Goal: Information Seeking & Learning: Learn about a topic

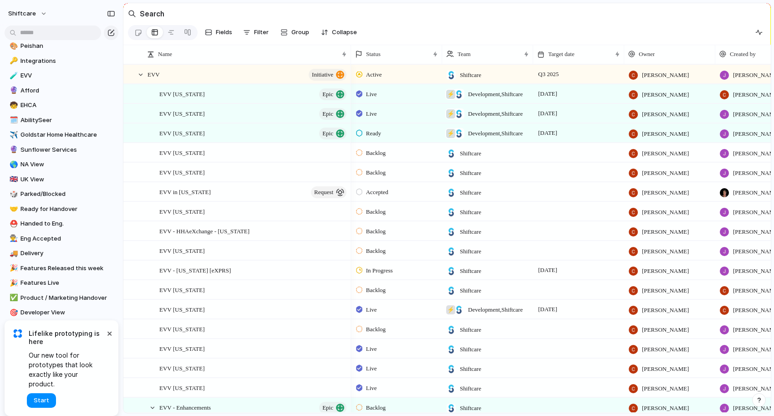
scroll to position [300, 0]
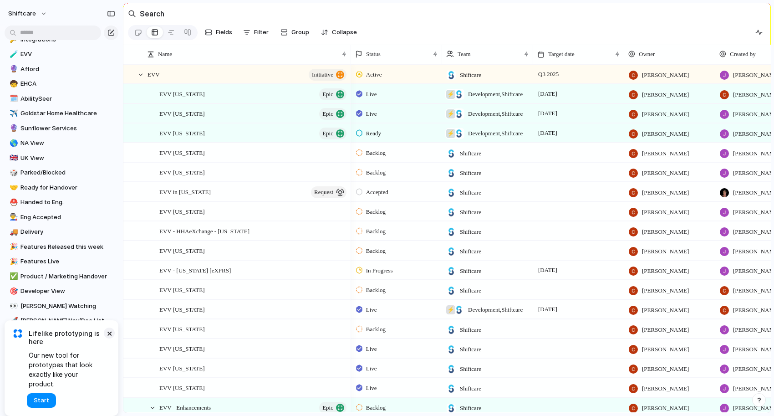
click at [108, 338] on button "×" at bounding box center [109, 332] width 11 height 11
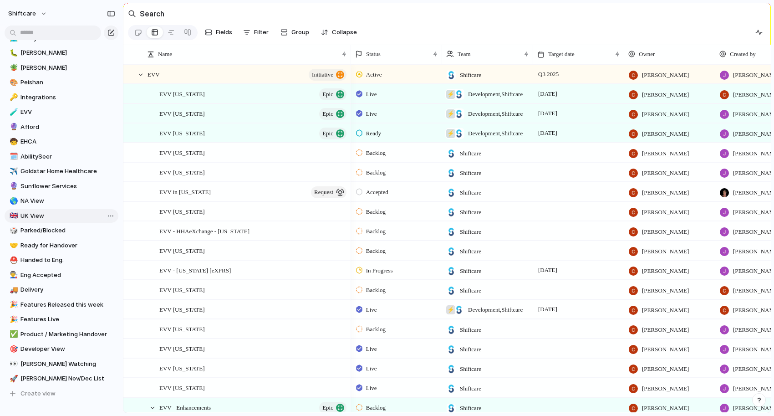
scroll to position [233, 0]
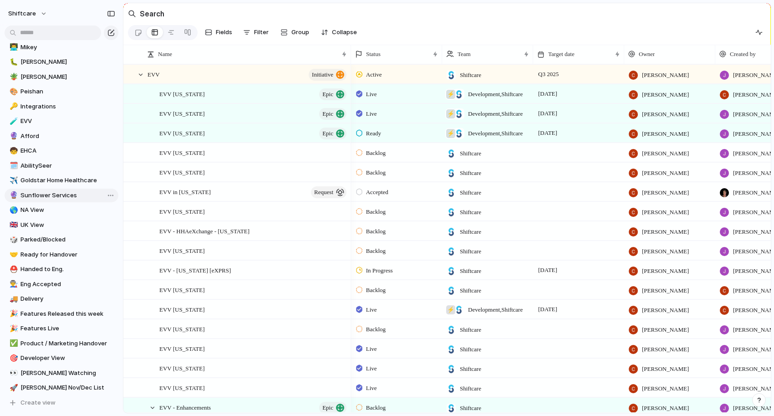
click at [37, 194] on span "Sunflower Services" at bounding box center [67, 195] width 95 height 9
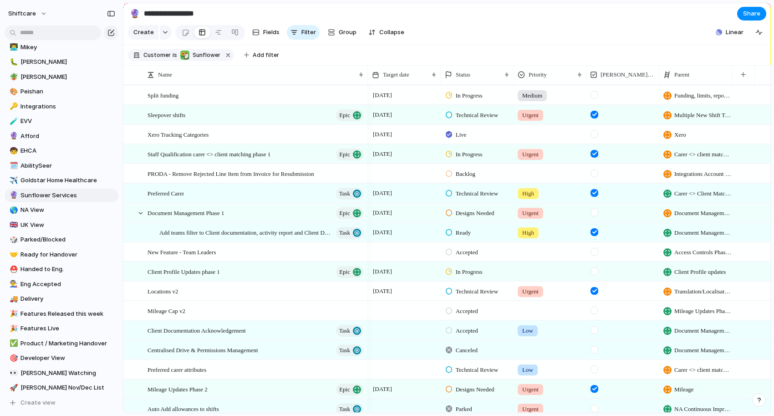
scroll to position [121, 0]
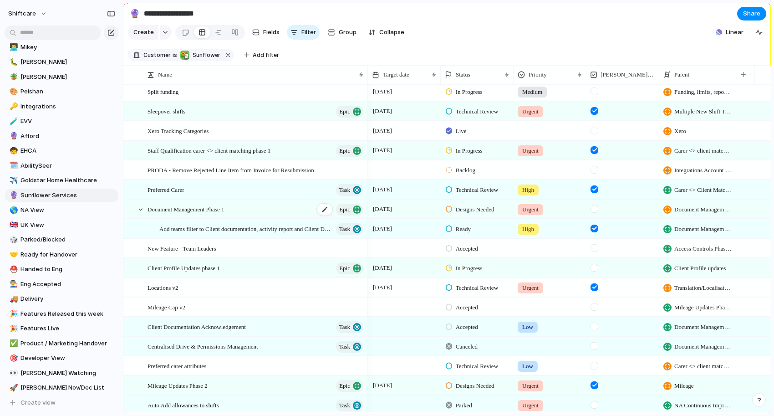
click at [222, 210] on span "Document Management Phase 1" at bounding box center [186, 209] width 77 height 10
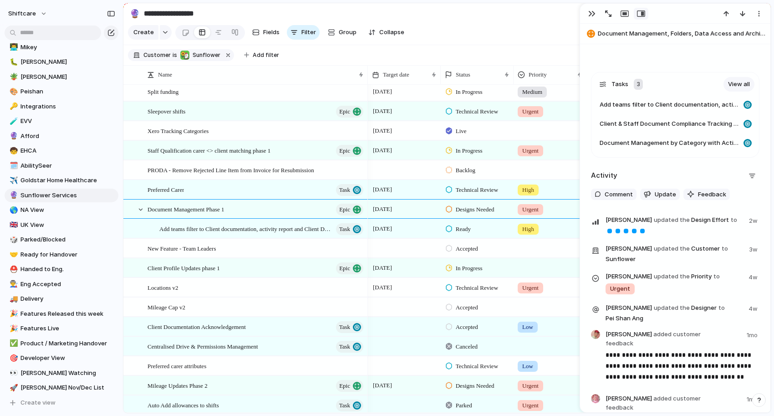
scroll to position [463, 0]
click at [590, 14] on div "button" at bounding box center [591, 13] width 7 height 7
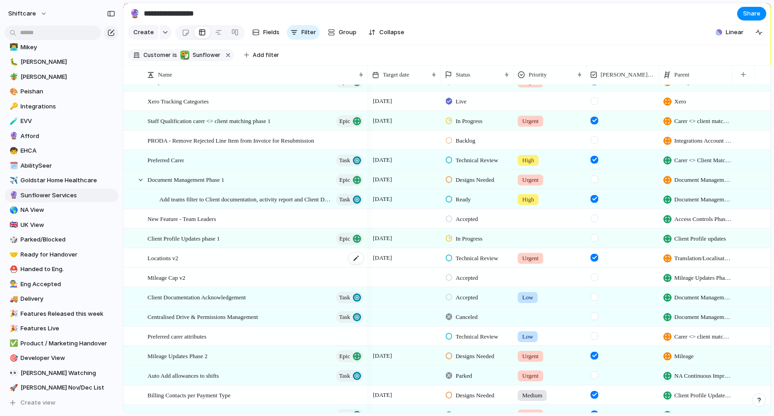
scroll to position [158, 0]
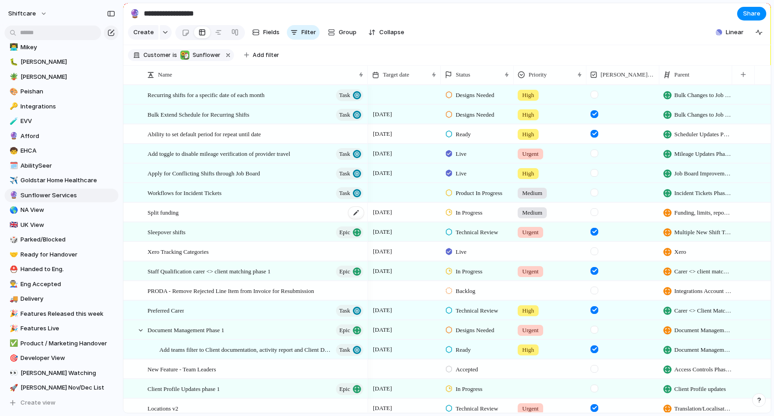
click at [167, 212] on span "Split funding" at bounding box center [163, 212] width 31 height 10
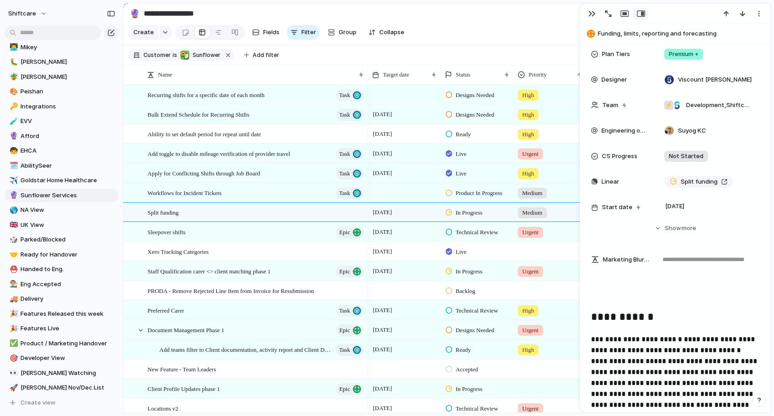
scroll to position [541, 0]
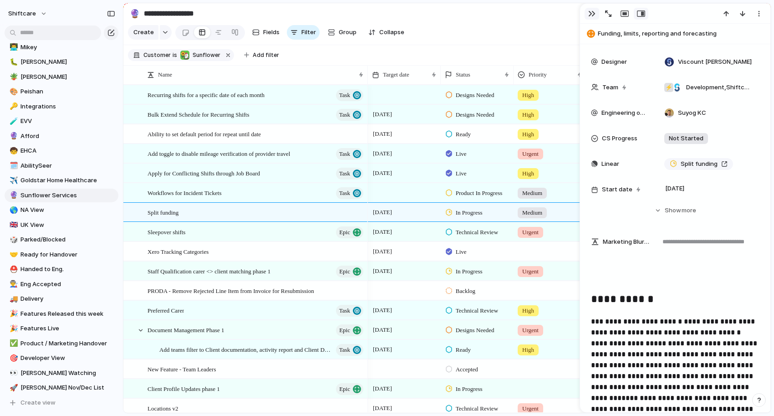
click at [590, 14] on div "button" at bounding box center [591, 13] width 7 height 7
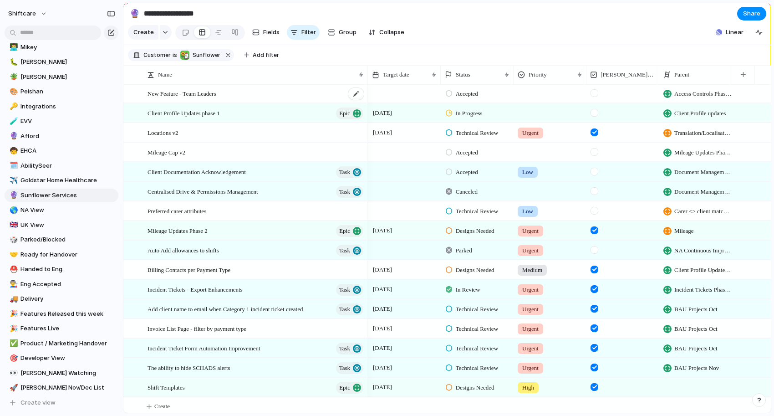
scroll to position [280, 0]
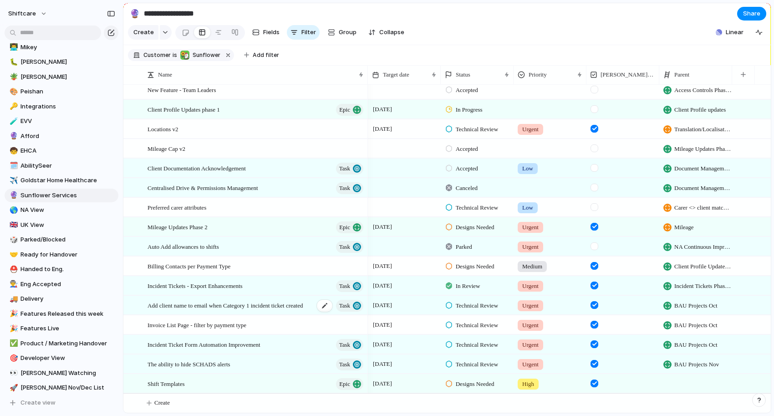
click at [198, 305] on span "Add client name to email when Category 1 incident ticket created" at bounding box center [226, 305] width 156 height 10
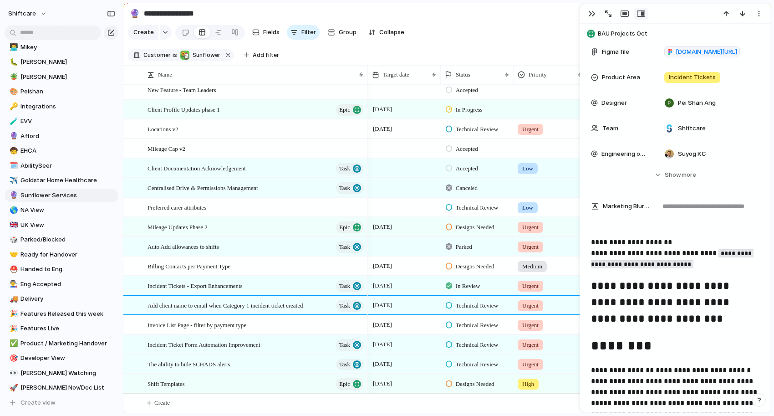
scroll to position [399, 0]
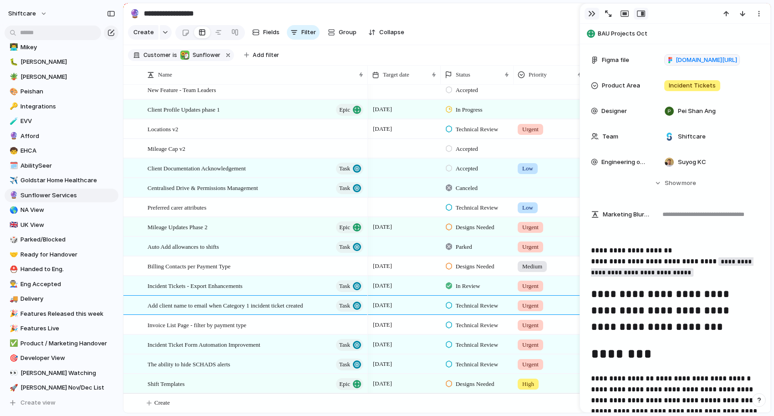
click at [591, 14] on div "button" at bounding box center [591, 13] width 7 height 7
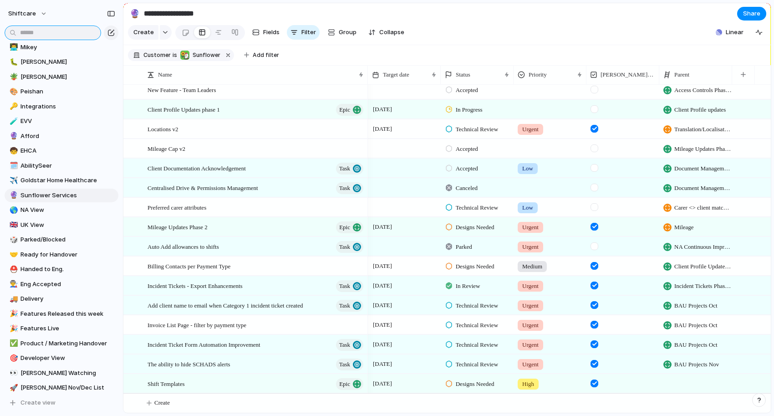
click at [45, 31] on input "text" at bounding box center [53, 33] width 97 height 15
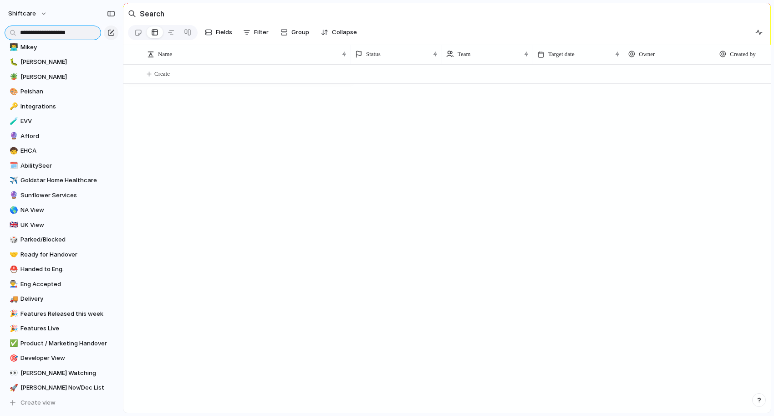
type input "**********"
drag, startPoint x: 80, startPoint y: 33, endPoint x: 20, endPoint y: 33, distance: 60.1
click at [20, 33] on input "**********" at bounding box center [53, 33] width 97 height 15
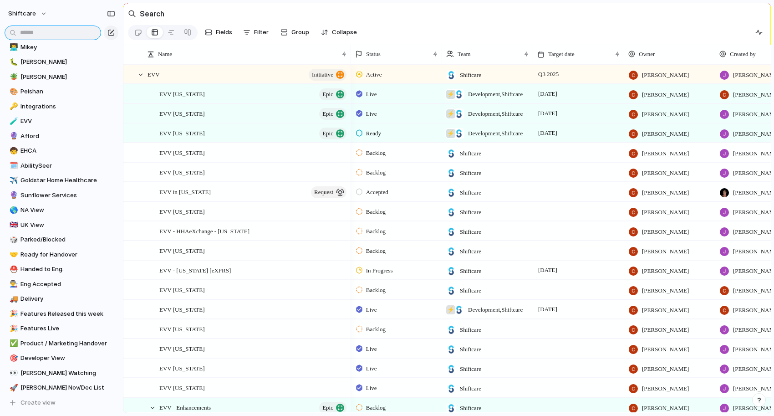
click at [66, 34] on input "text" at bounding box center [53, 33] width 97 height 15
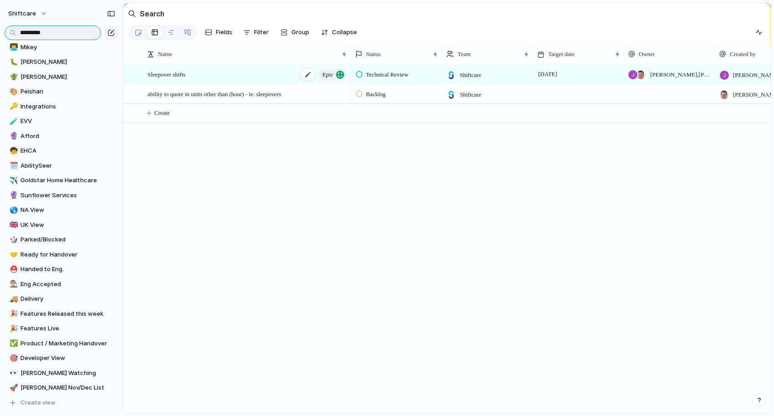
type input "*********"
click at [176, 73] on span "Sleepover shifts" at bounding box center [167, 74] width 38 height 10
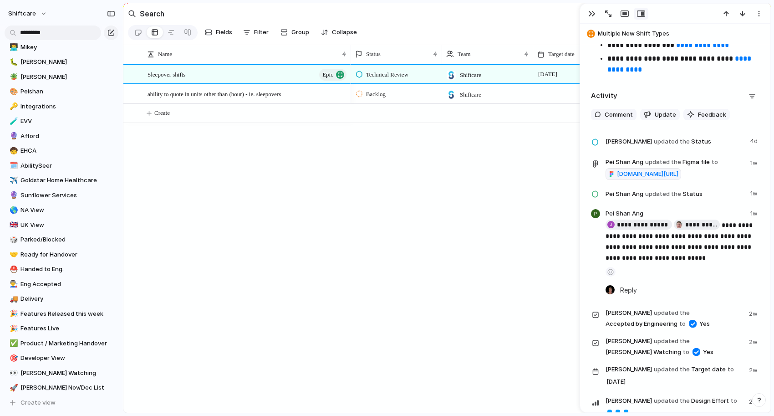
scroll to position [2837, 0]
click at [594, 12] on div "button" at bounding box center [591, 13] width 7 height 7
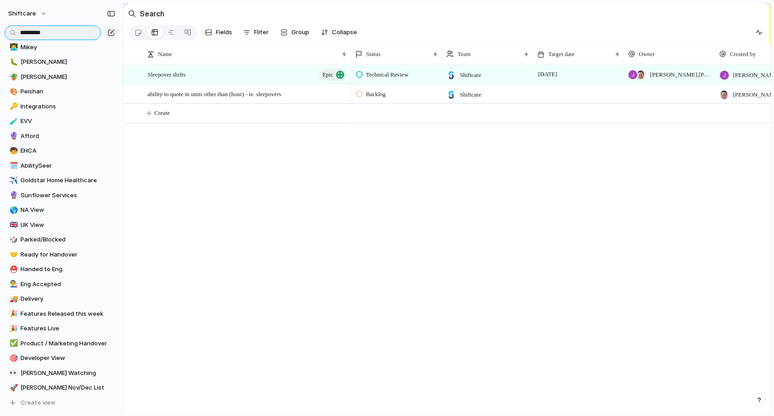
drag, startPoint x: 52, startPoint y: 35, endPoint x: 19, endPoint y: 31, distance: 33.9
click at [19, 31] on input "*********" at bounding box center [53, 33] width 97 height 15
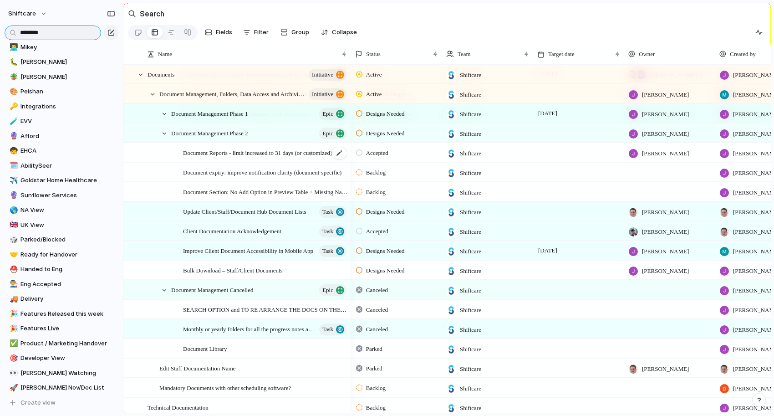
scroll to position [173, 0]
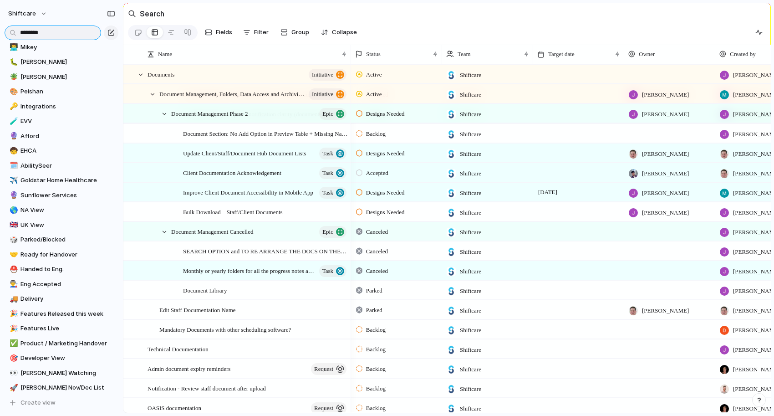
drag, startPoint x: 52, startPoint y: 32, endPoint x: 16, endPoint y: 30, distance: 36.5
click at [16, 31] on input "********" at bounding box center [53, 33] width 97 height 15
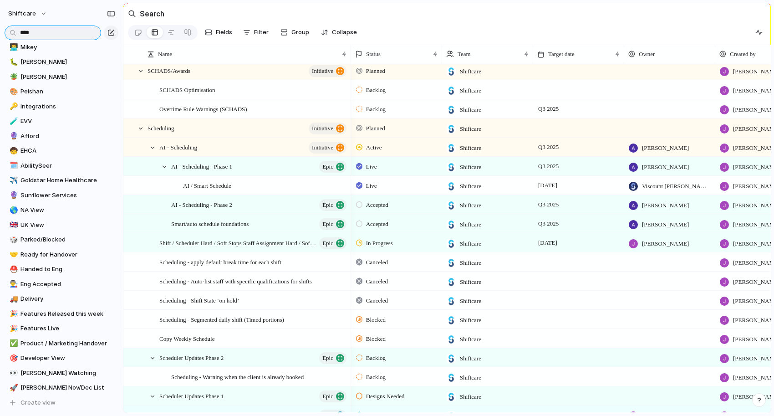
scroll to position [0, 0]
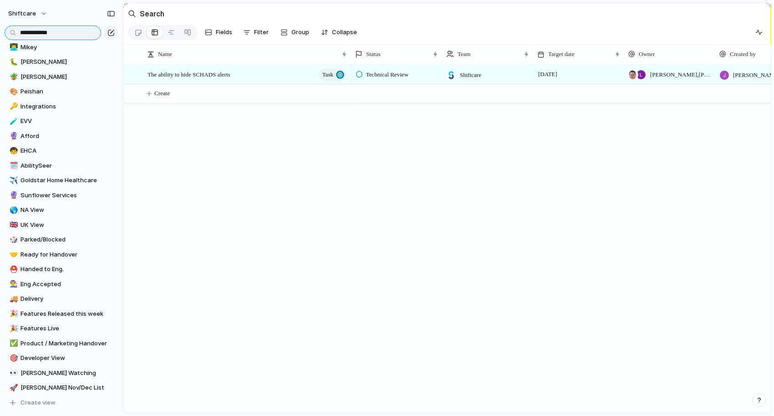
drag, startPoint x: 59, startPoint y: 33, endPoint x: 19, endPoint y: 33, distance: 40.5
click at [19, 33] on input "**********" at bounding box center [53, 33] width 97 height 15
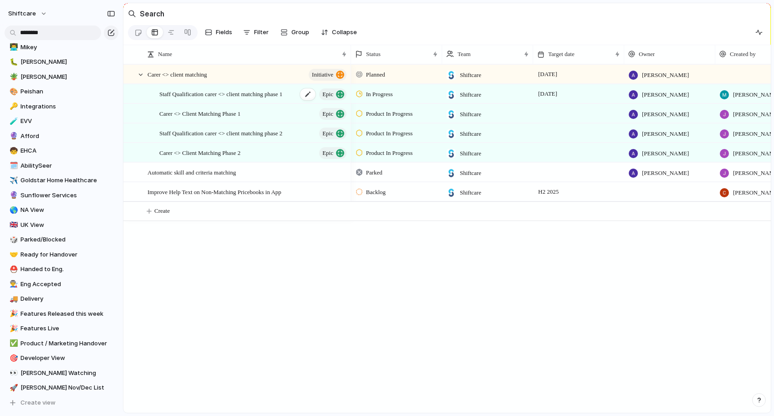
click at [264, 92] on span "Staff Qualification carer <> client matching phase 1" at bounding box center [220, 93] width 123 height 10
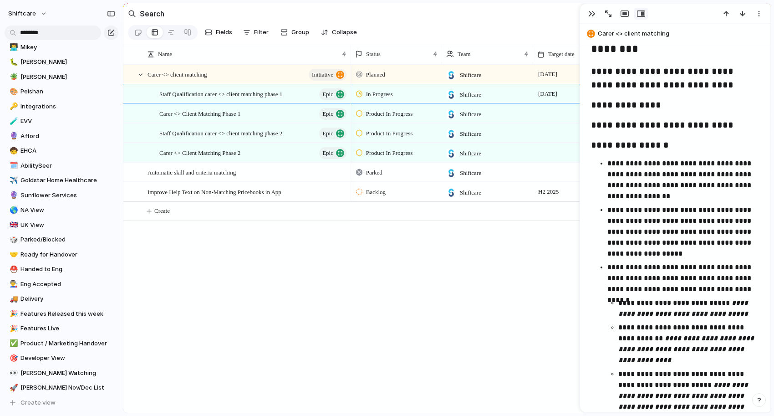
scroll to position [1898, 0]
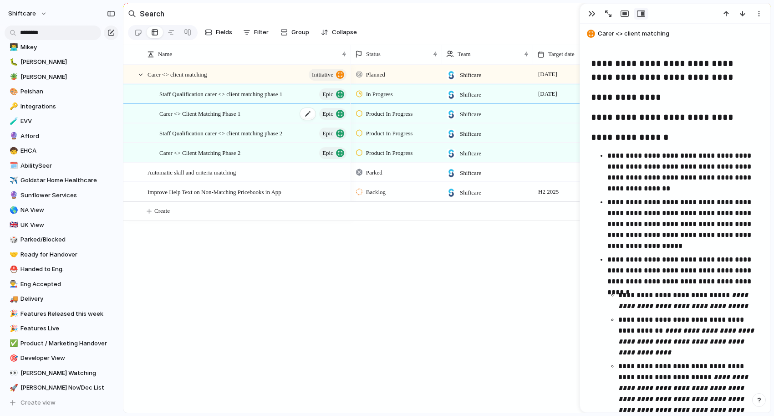
click at [210, 115] on span "Carer <> Client Matching Phase 1" at bounding box center [199, 113] width 81 height 10
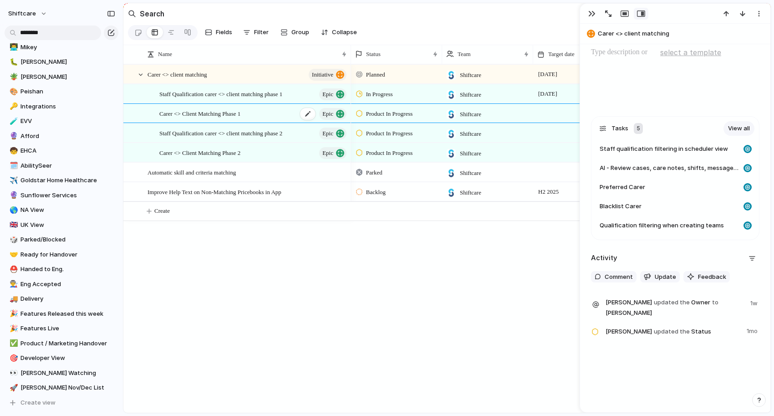
scroll to position [647, 0]
click at [209, 133] on span "Staff Qualification carer <> client matching phase 2" at bounding box center [220, 133] width 123 height 10
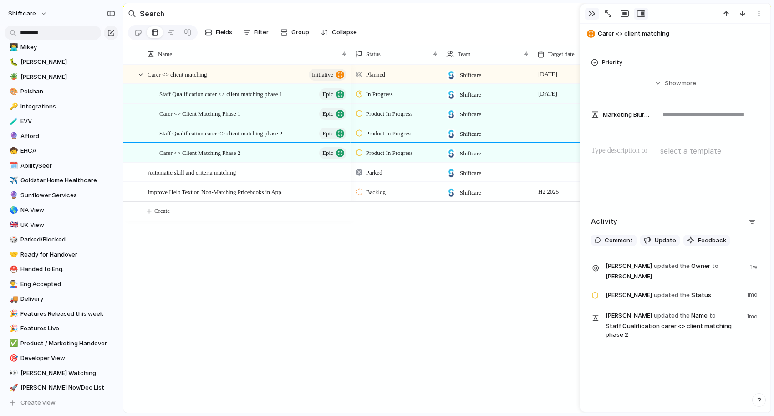
click at [593, 13] on div "button" at bounding box center [591, 13] width 7 height 7
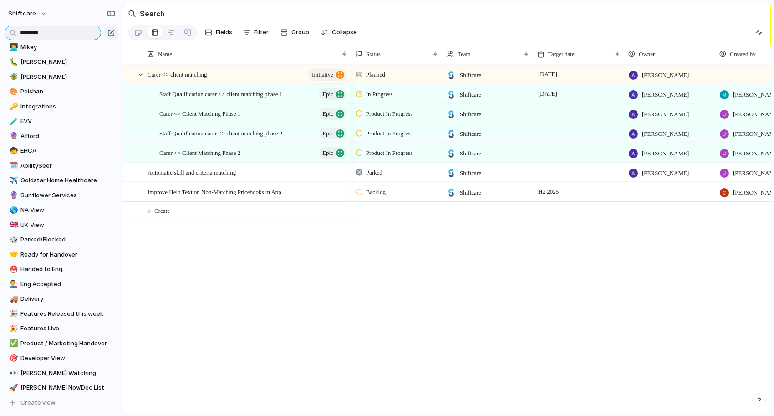
drag, startPoint x: 54, startPoint y: 35, endPoint x: 19, endPoint y: 32, distance: 35.2
click at [19, 32] on input "********" at bounding box center [53, 33] width 97 height 15
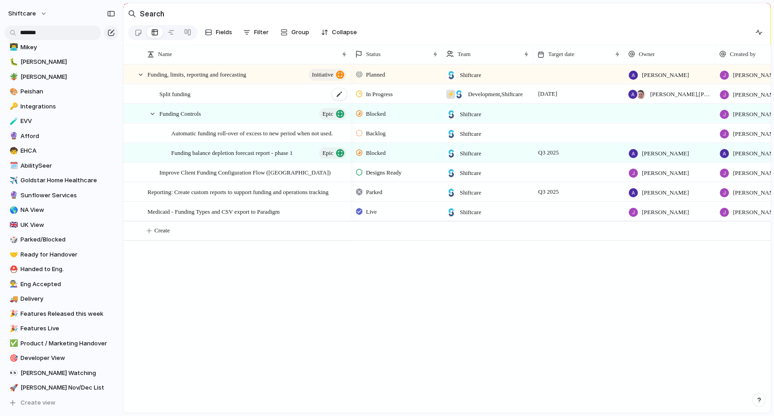
click at [181, 95] on span "Split funding" at bounding box center [174, 93] width 31 height 10
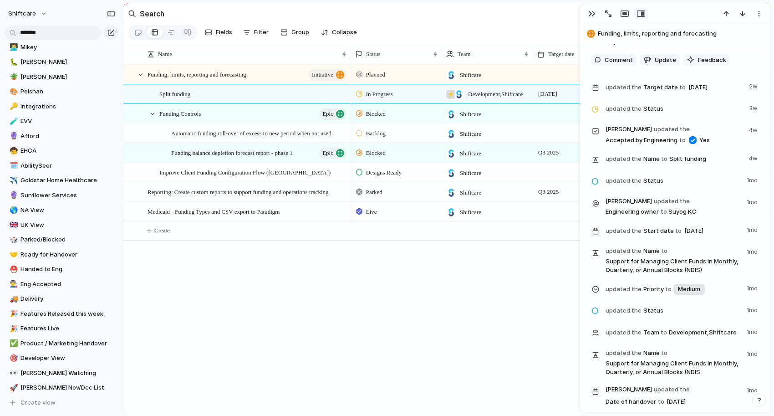
scroll to position [7059, 0]
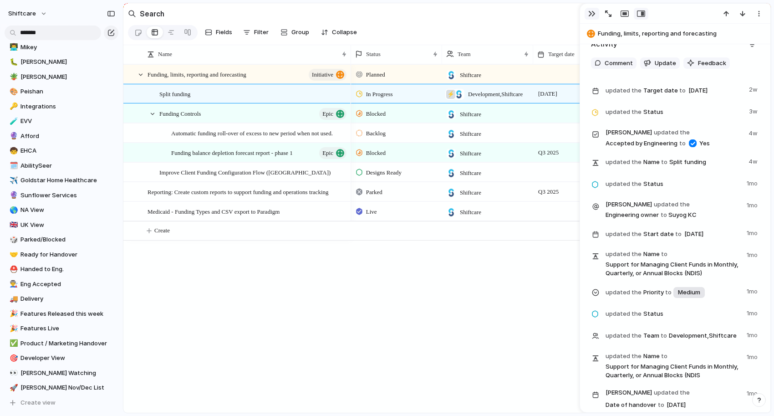
click at [591, 13] on div "button" at bounding box center [591, 13] width 7 height 7
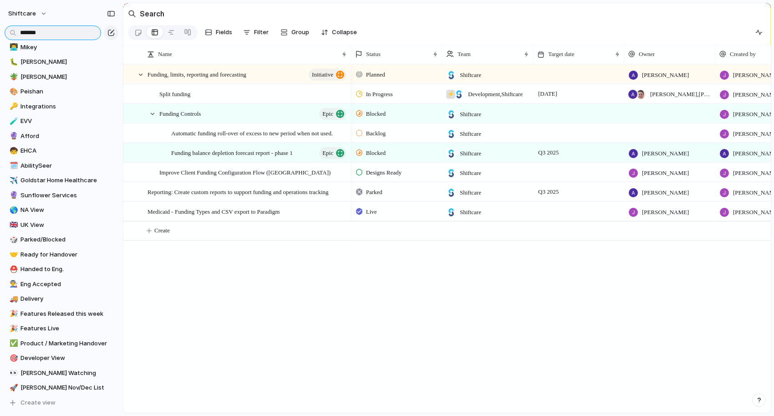
drag, startPoint x: 46, startPoint y: 31, endPoint x: 18, endPoint y: 29, distance: 28.3
click at [18, 30] on input "*******" at bounding box center [53, 33] width 97 height 15
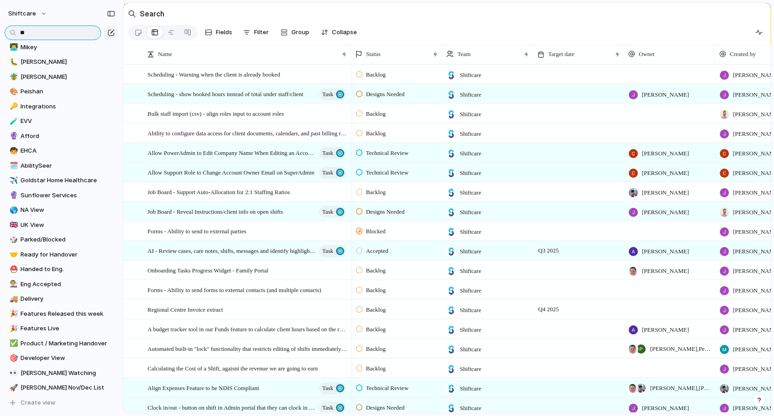
type input "*"
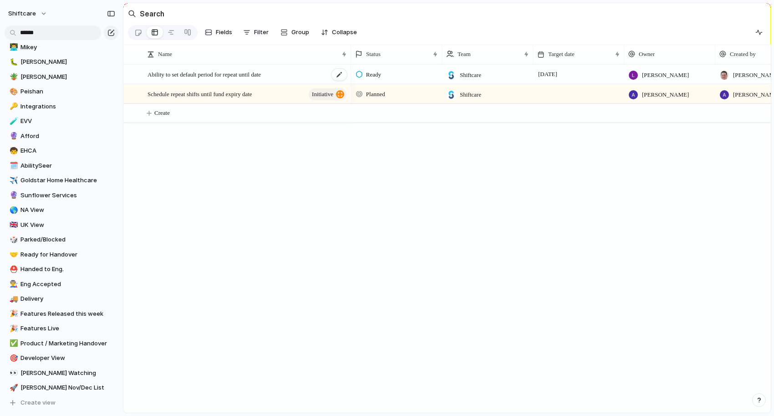
click at [191, 72] on span "Ability to set default period for repeat until date" at bounding box center [204, 74] width 113 height 10
drag, startPoint x: 38, startPoint y: 30, endPoint x: 17, endPoint y: 33, distance: 20.7
click at [17, 33] on input "******" at bounding box center [53, 33] width 97 height 15
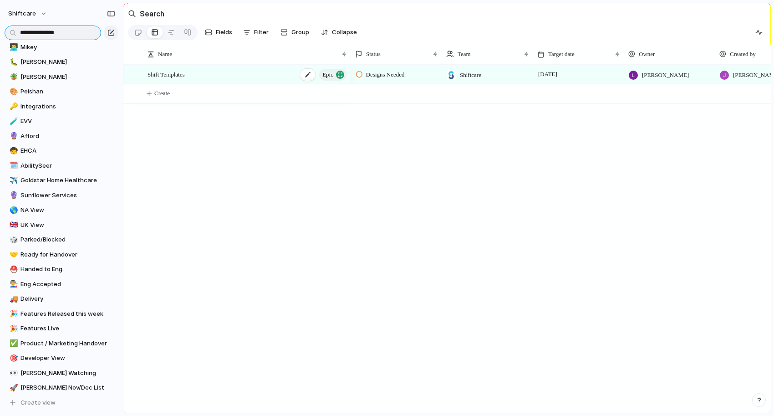
type input "**********"
click at [171, 75] on span "Shift Templates" at bounding box center [166, 74] width 37 height 10
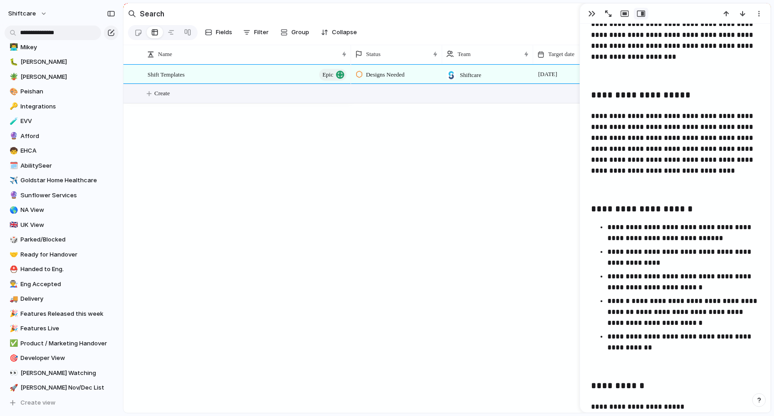
scroll to position [662, 0]
